Goal: Task Accomplishment & Management: Use online tool/utility

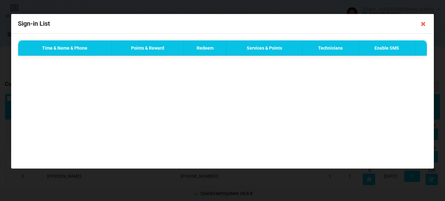
select select "25"
click at [422, 24] on icon at bounding box center [423, 24] width 10 height 10
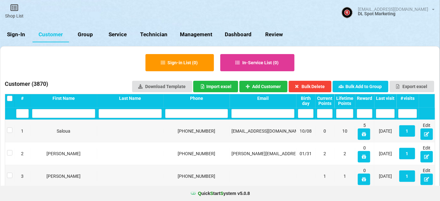
click at [18, 36] on link "Sign-In" at bounding box center [16, 34] width 32 height 15
click at [18, 35] on link "Sign-In" at bounding box center [16, 34] width 32 height 15
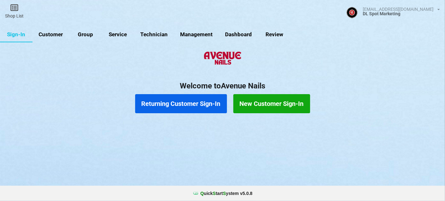
click at [55, 34] on link "Customer" at bounding box center [50, 34] width 37 height 15
select select "25"
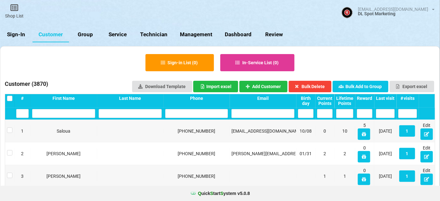
click at [20, 33] on link "Sign-In" at bounding box center [16, 34] width 32 height 15
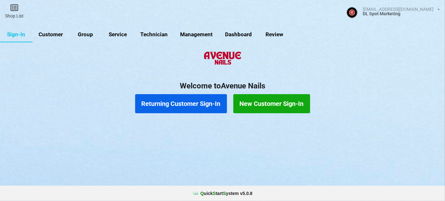
click at [55, 34] on link "Customer" at bounding box center [50, 34] width 37 height 15
select select "25"
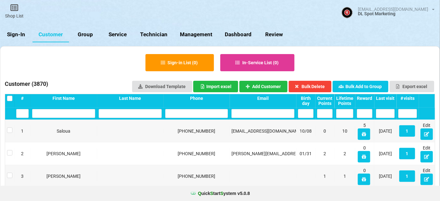
click at [19, 35] on link "Sign-In" at bounding box center [16, 34] width 32 height 15
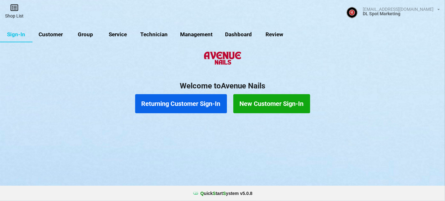
click at [13, 12] on link "Shop List" at bounding box center [14, 11] width 29 height 23
click at [56, 36] on link "Customer" at bounding box center [50, 34] width 37 height 15
select select "25"
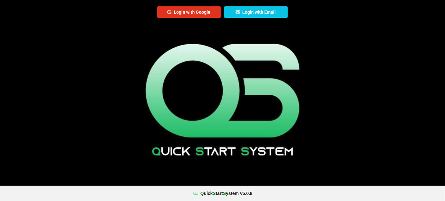
click at [196, 12] on button "Login with Google" at bounding box center [189, 11] width 64 height 11
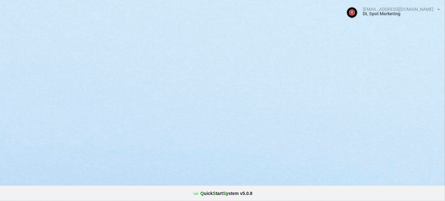
select select "25"
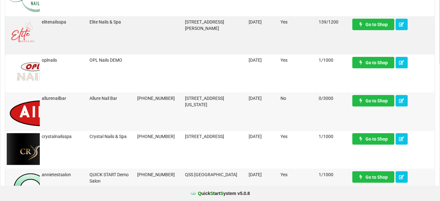
scroll to position [77, 0]
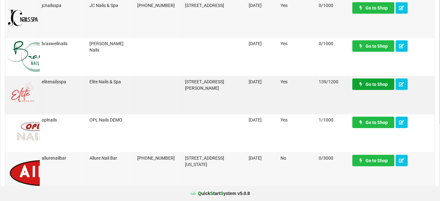
click at [374, 82] on link "Go to Shop" at bounding box center [374, 84] width 42 height 11
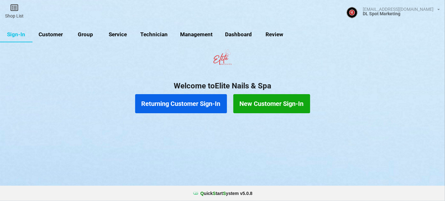
click at [59, 35] on link "Customer" at bounding box center [50, 34] width 37 height 15
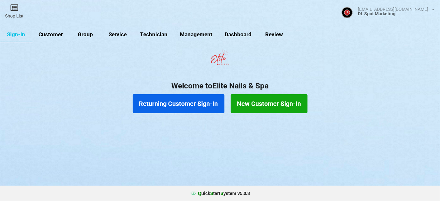
select select "25"
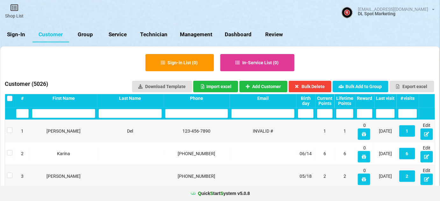
click at [18, 32] on link "Sign-In" at bounding box center [16, 34] width 32 height 15
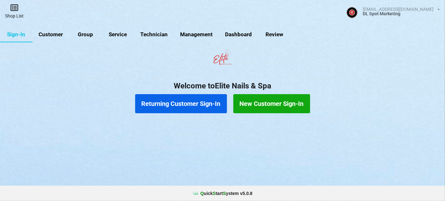
click at [16, 9] on icon at bounding box center [14, 8] width 9 height 8
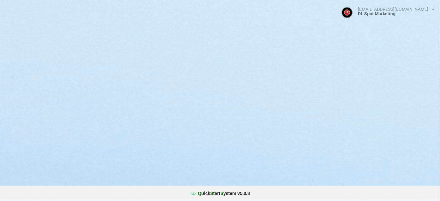
select select "25"
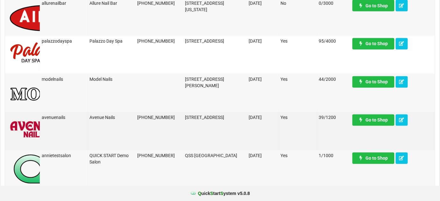
scroll to position [386, 0]
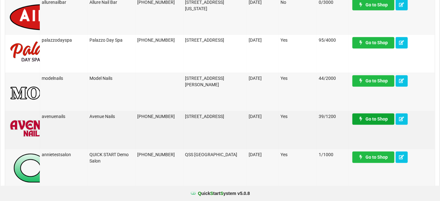
click at [376, 121] on link "Go to Shop" at bounding box center [374, 119] width 42 height 11
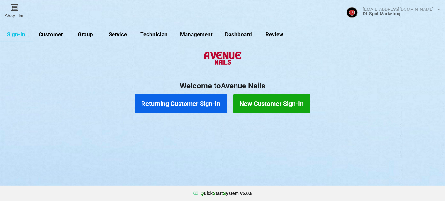
click at [57, 35] on link "Customer" at bounding box center [50, 34] width 37 height 15
select select "25"
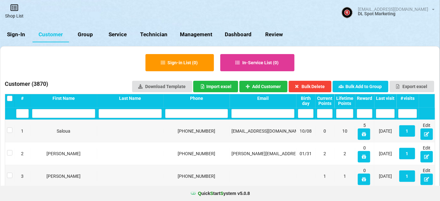
click at [12, 9] on icon at bounding box center [14, 8] width 9 height 8
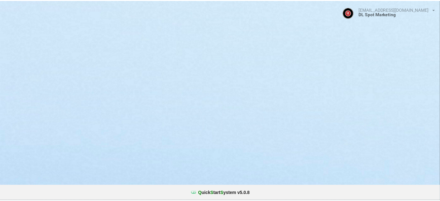
select select "25"
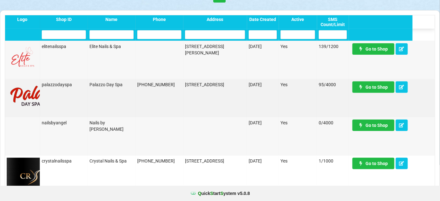
scroll to position [39, 0]
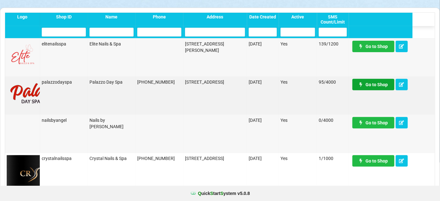
click at [370, 85] on link "Go to Shop" at bounding box center [374, 84] width 42 height 11
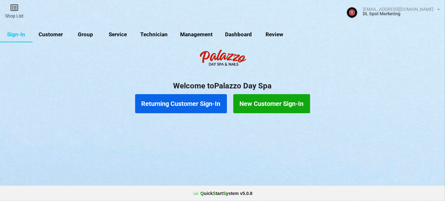
click at [50, 33] on link "Customer" at bounding box center [50, 34] width 37 height 15
select select "25"
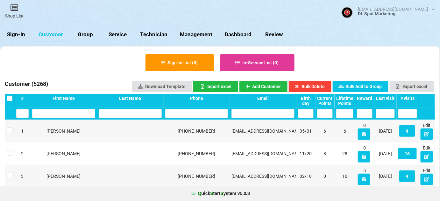
click at [390, 98] on div "Last visit" at bounding box center [385, 98] width 19 height 5
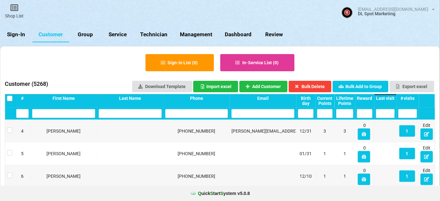
click at [390, 98] on div "Last visit" at bounding box center [385, 98] width 19 height 5
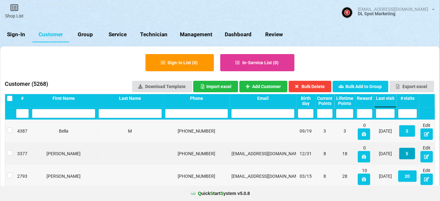
click at [409, 154] on button "5" at bounding box center [408, 153] width 16 height 11
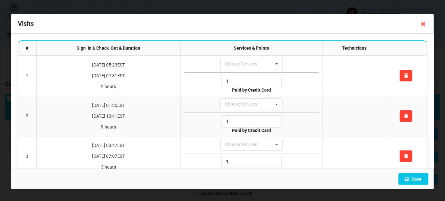
drag, startPoint x: 425, startPoint y: 25, endPoint x: 421, endPoint y: 30, distance: 6.8
click at [425, 25] on icon at bounding box center [423, 24] width 10 height 10
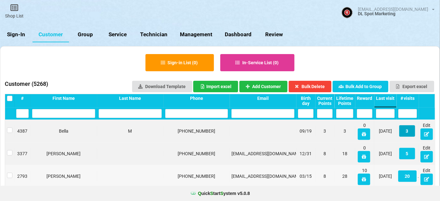
click at [407, 132] on button "3" at bounding box center [408, 131] width 16 height 11
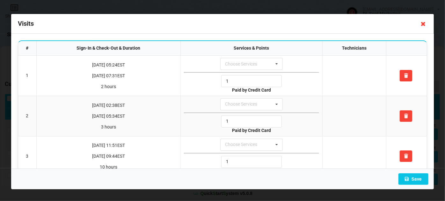
click at [424, 23] on icon at bounding box center [423, 24] width 10 height 10
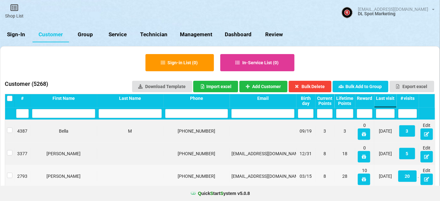
click at [14, 31] on link "Sign-In" at bounding box center [16, 34] width 32 height 15
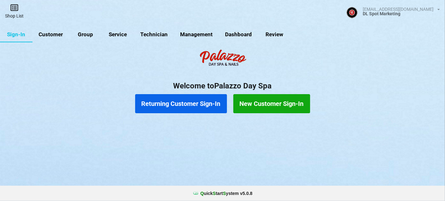
click at [14, 14] on link "Shop List" at bounding box center [14, 11] width 29 height 23
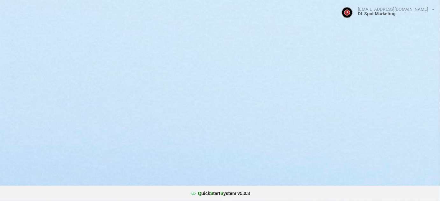
select select "25"
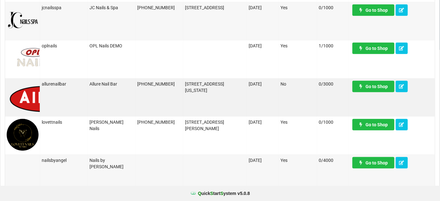
scroll to position [155, 0]
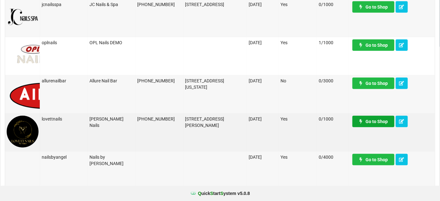
click at [377, 123] on link "Go to Shop" at bounding box center [374, 121] width 42 height 11
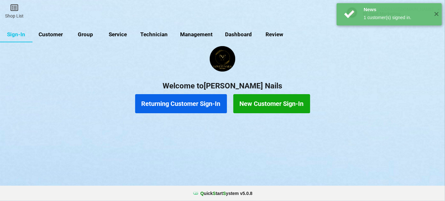
click at [55, 35] on link "Customer" at bounding box center [50, 34] width 37 height 15
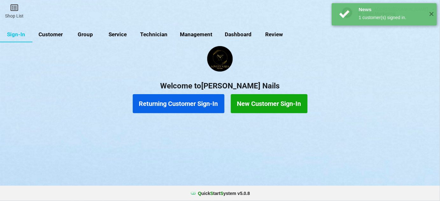
select select "25"
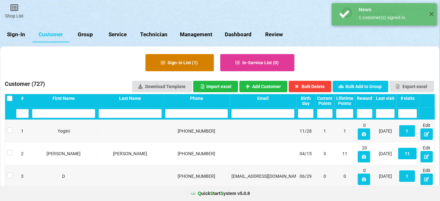
click at [183, 65] on button "Sign-in List ( 1 )" at bounding box center [180, 62] width 69 height 17
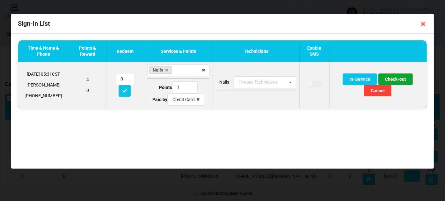
click at [395, 79] on button "Check-out" at bounding box center [395, 79] width 34 height 11
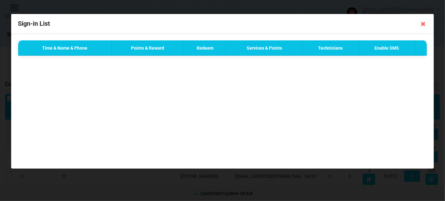
click at [422, 24] on icon at bounding box center [423, 24] width 10 height 10
